Goal: Task Accomplishment & Management: Manage account settings

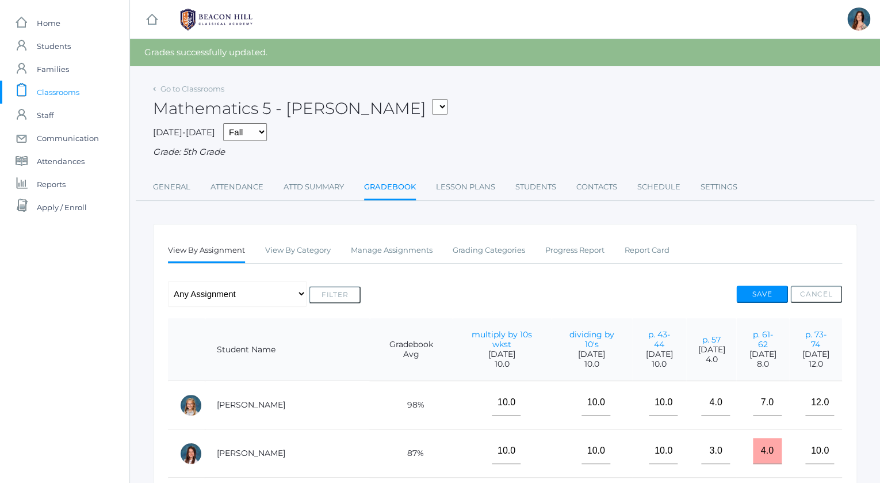
click at [59, 93] on span "Classrooms" at bounding box center [58, 92] width 43 height 23
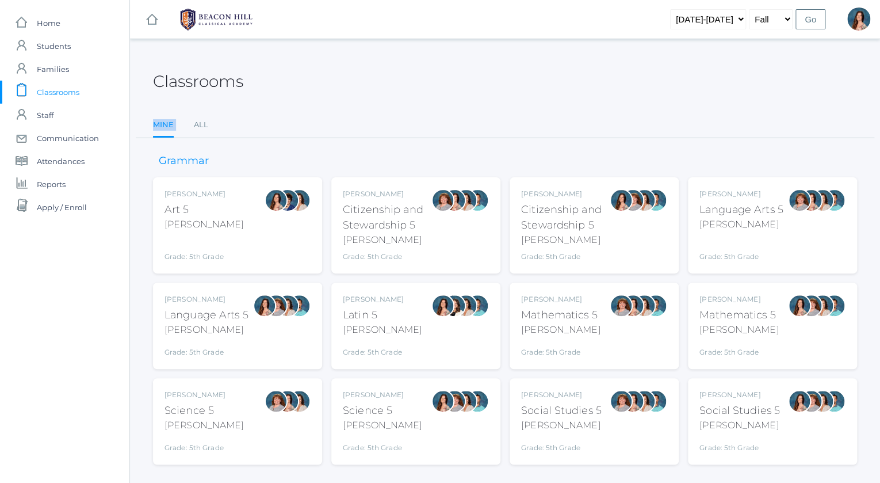
drag, startPoint x: 239, startPoint y: 108, endPoint x: 265, endPoint y: 121, distance: 29.3
click at [265, 121] on div "Classrooms Mine All Mine All" at bounding box center [505, 95] width 704 height 85
click at [265, 121] on ul "Mine All" at bounding box center [505, 125] width 704 height 25
click at [217, 305] on div "Rebecca Salazar Language Arts 5 Salazar Grade: 5th Grade 05LA" at bounding box center [206, 325] width 84 height 63
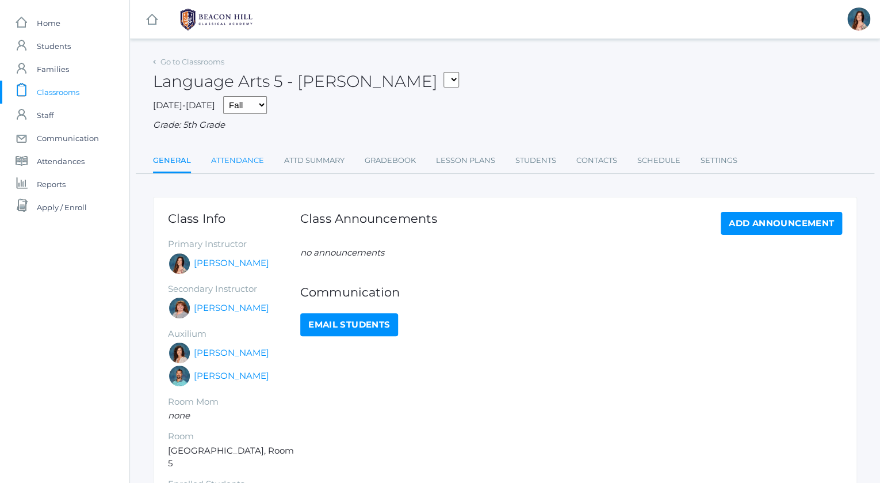
click at [224, 154] on link "Attendance" at bounding box center [237, 160] width 53 height 23
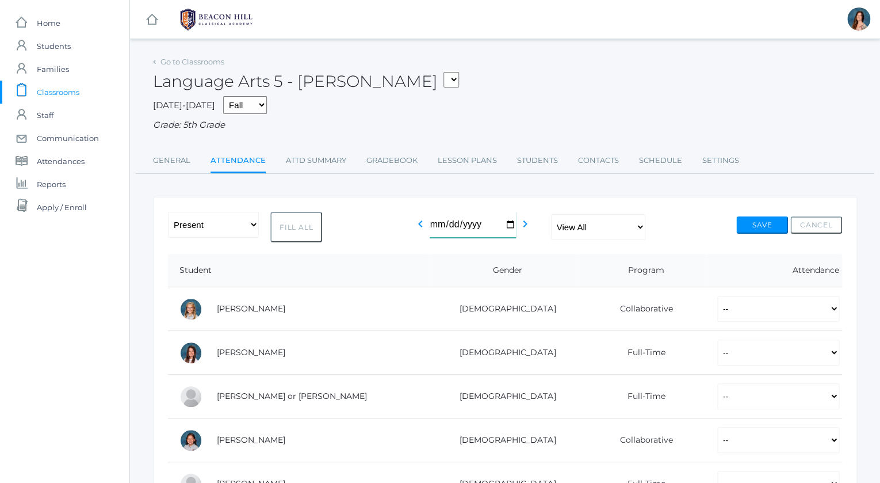
click at [508, 223] on input "2025-09-27" at bounding box center [473, 225] width 86 height 26
type input "[DATE]"
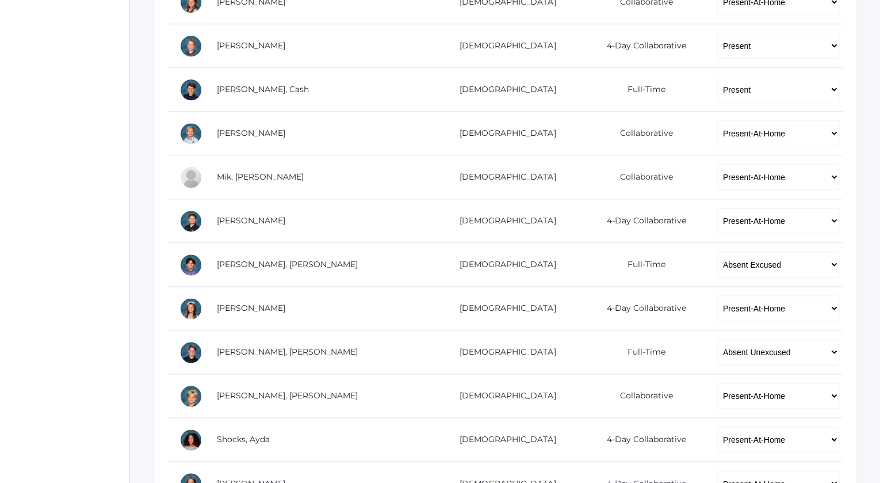
scroll to position [541, 0]
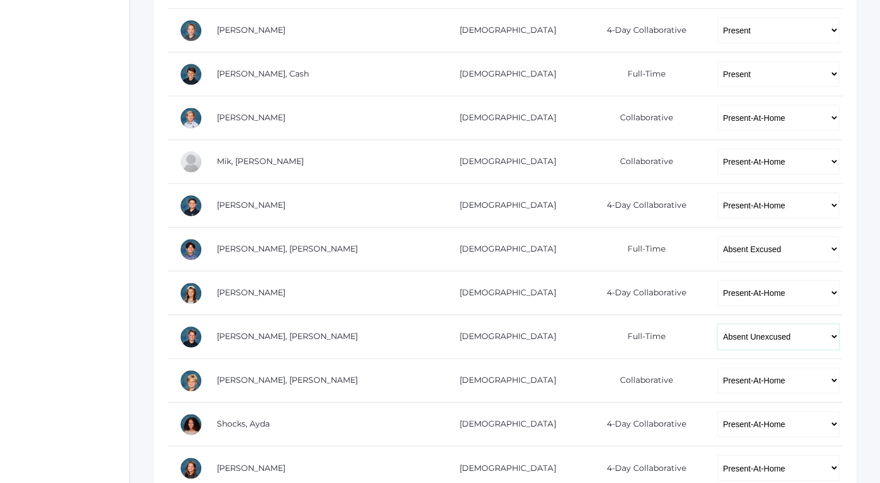
select select "TU"
click option "Tardy Unexcused" at bounding box center [0, 0] width 0 height 0
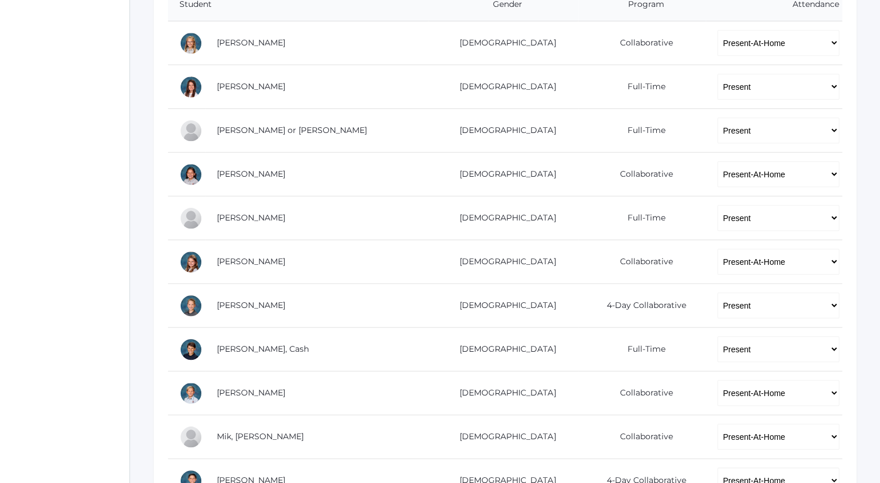
scroll to position [0, 0]
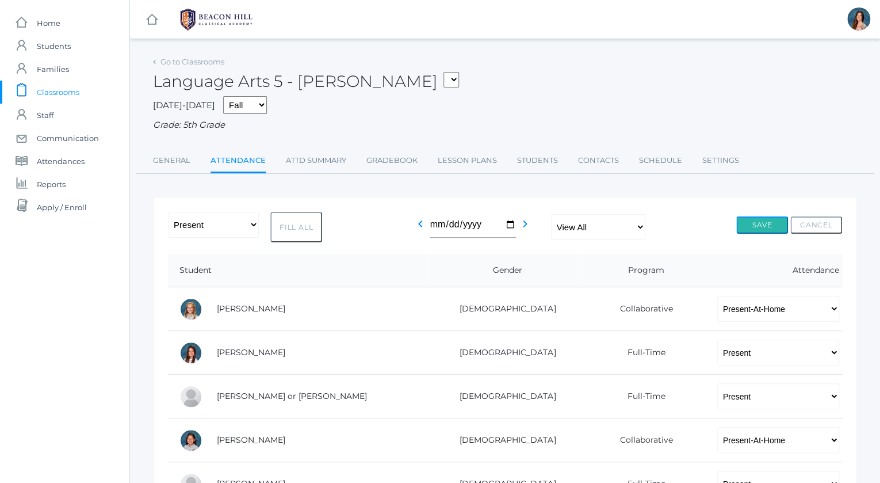
click at [755, 216] on button "Save" at bounding box center [762, 224] width 52 height 17
